Goal: Navigation & Orientation: Find specific page/section

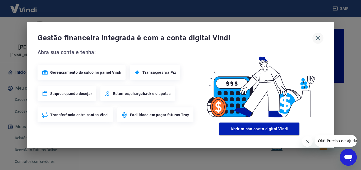
click at [322, 39] on icon "button" at bounding box center [318, 38] width 8 height 8
